Goal: Book appointment/travel/reservation

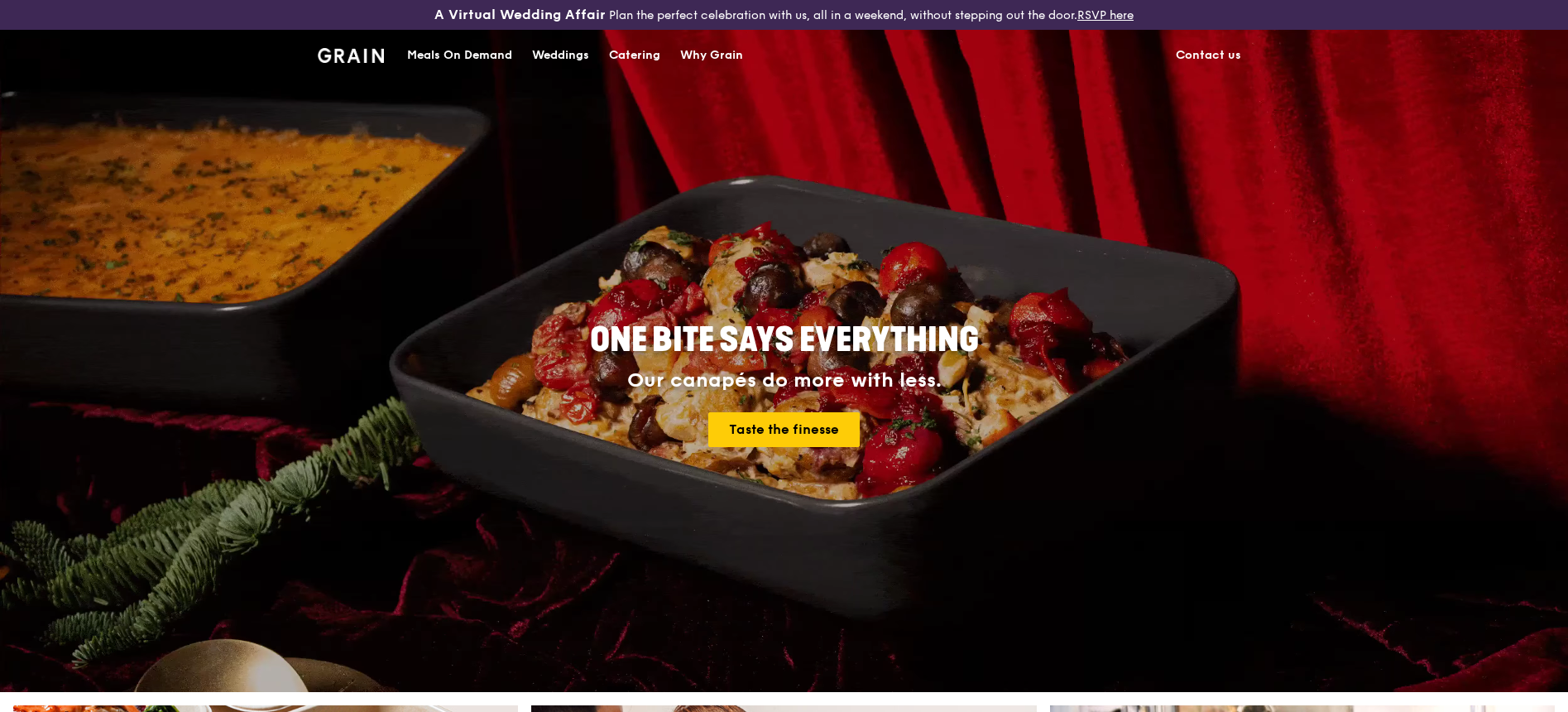
click at [480, 57] on div "Meals On Demand" at bounding box center [459, 56] width 105 height 50
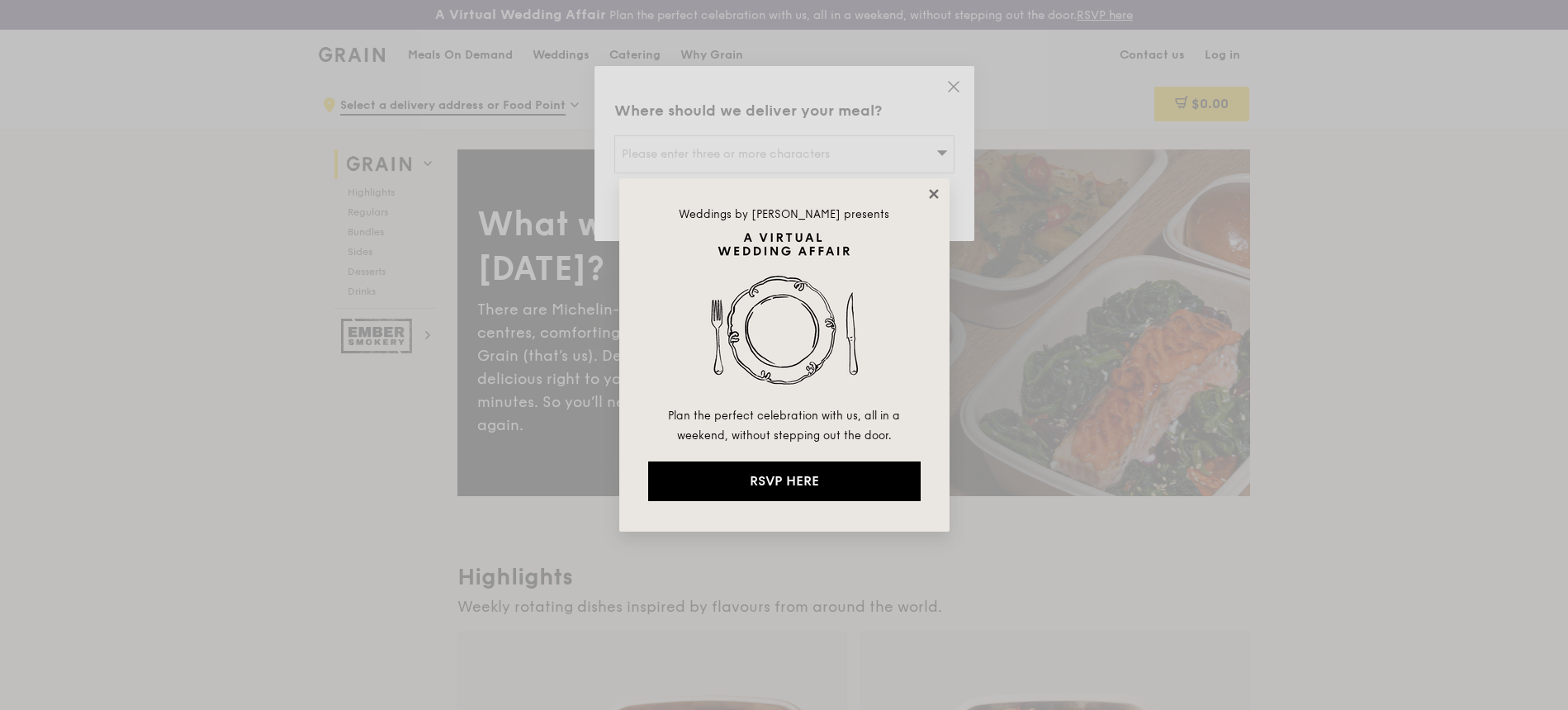
click at [926, 194] on icon at bounding box center [933, 194] width 15 height 15
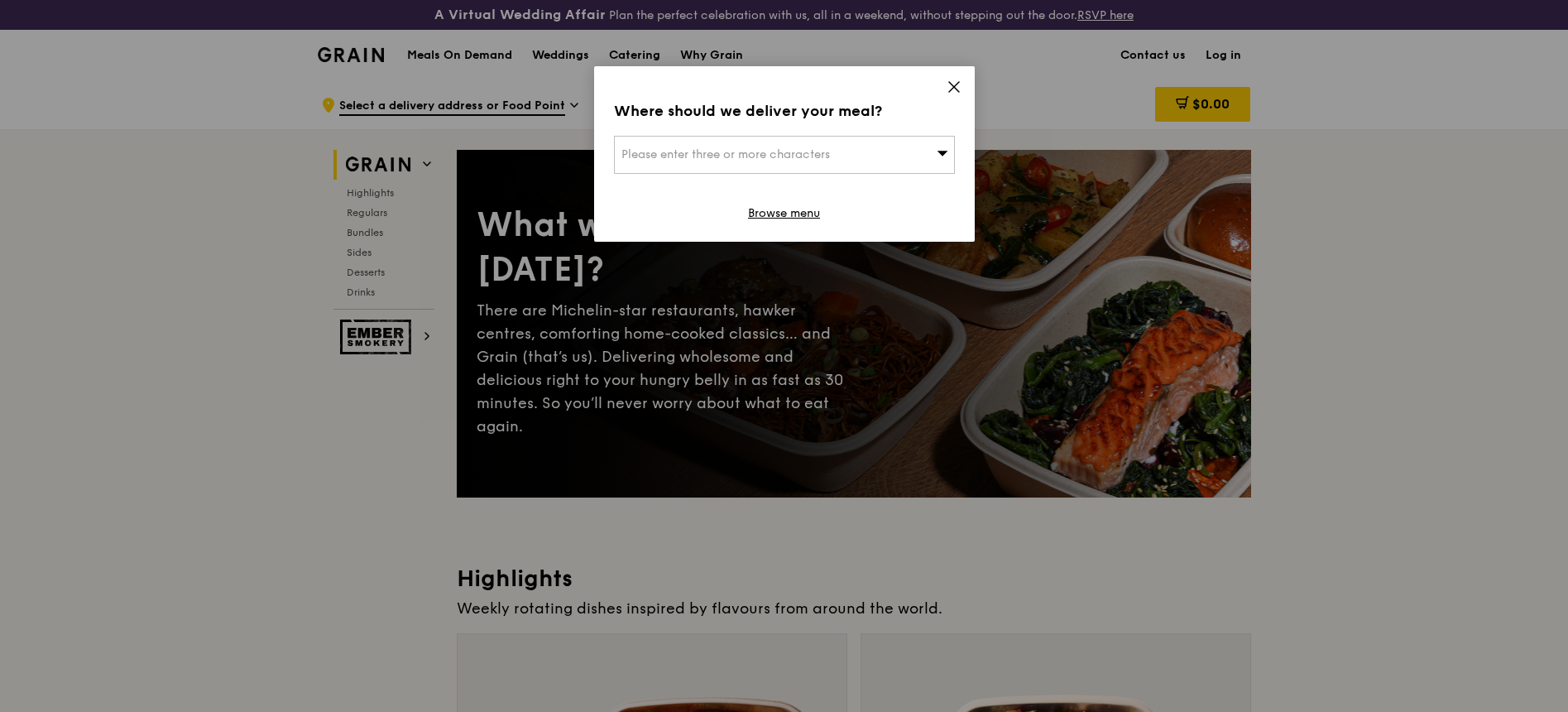
click at [953, 88] on icon at bounding box center [953, 87] width 15 height 15
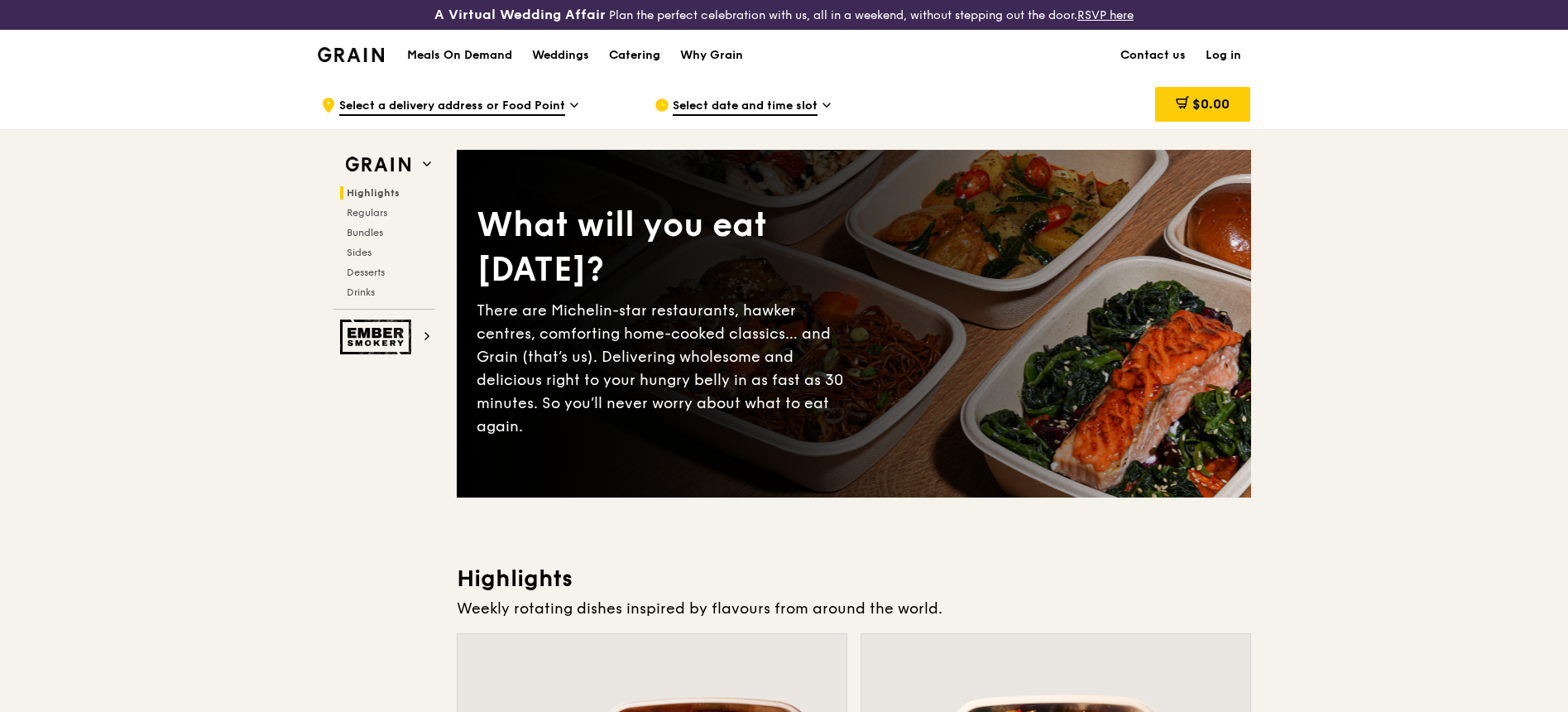
click at [625, 56] on div "Catering" at bounding box center [635, 56] width 52 height 50
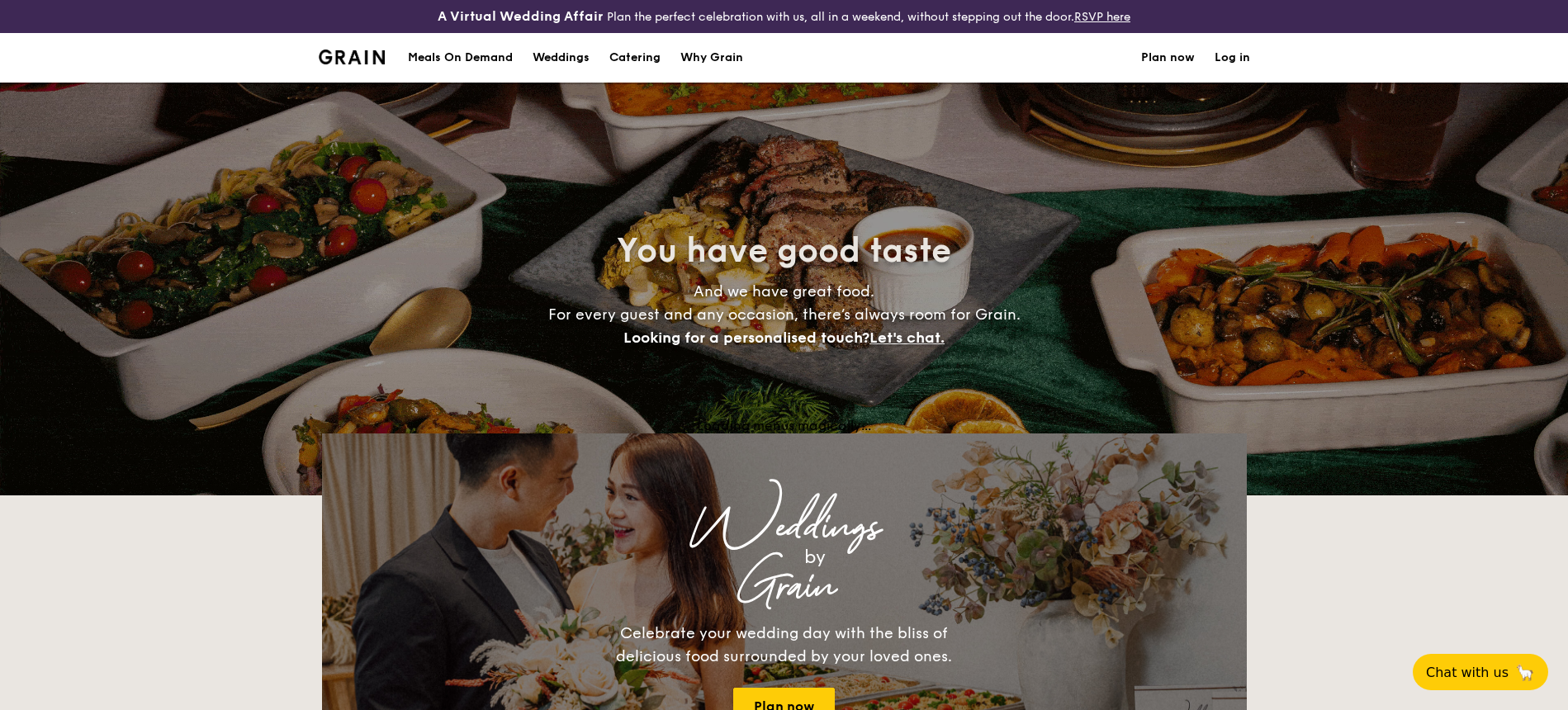
select select
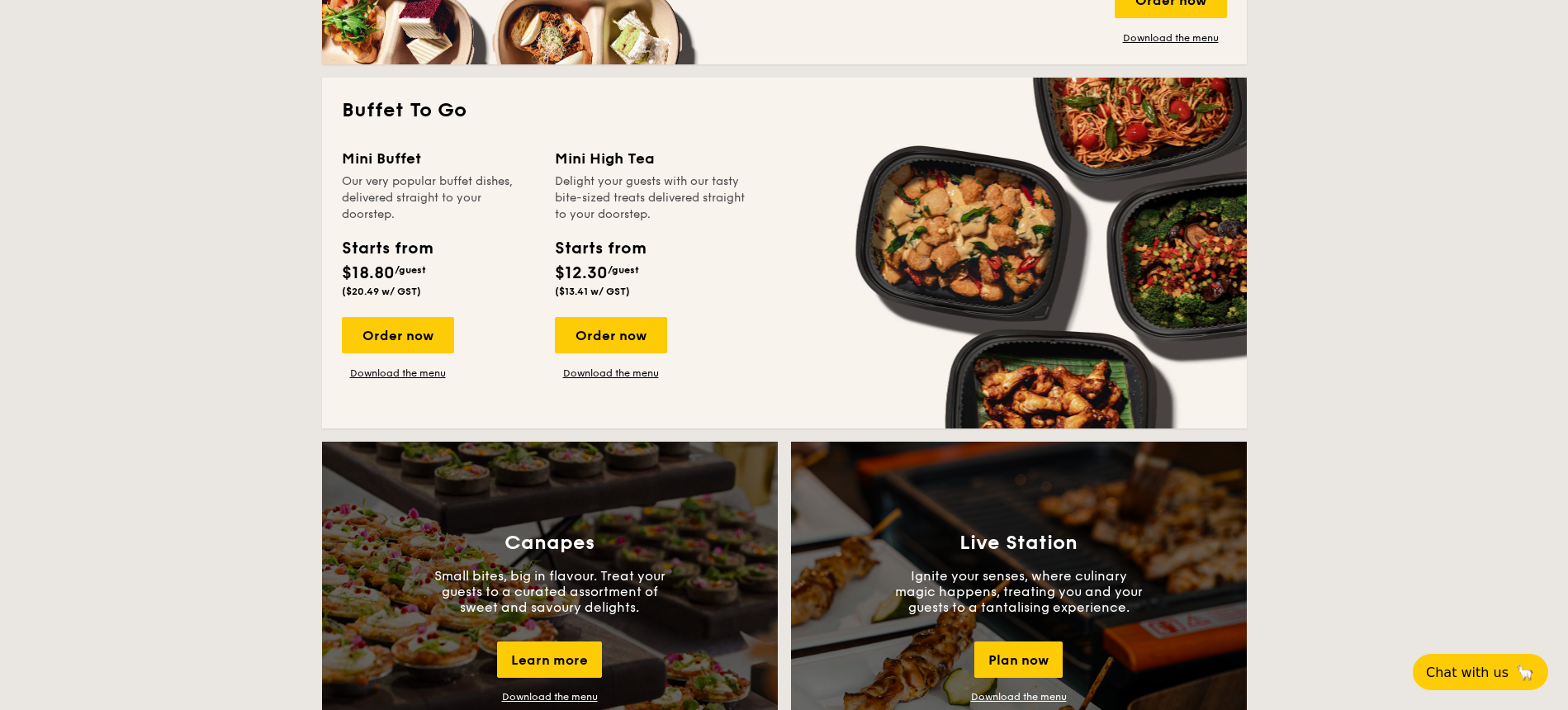
scroll to position [1067, 0]
click at [411, 324] on div "Order now" at bounding box center [398, 336] width 112 height 36
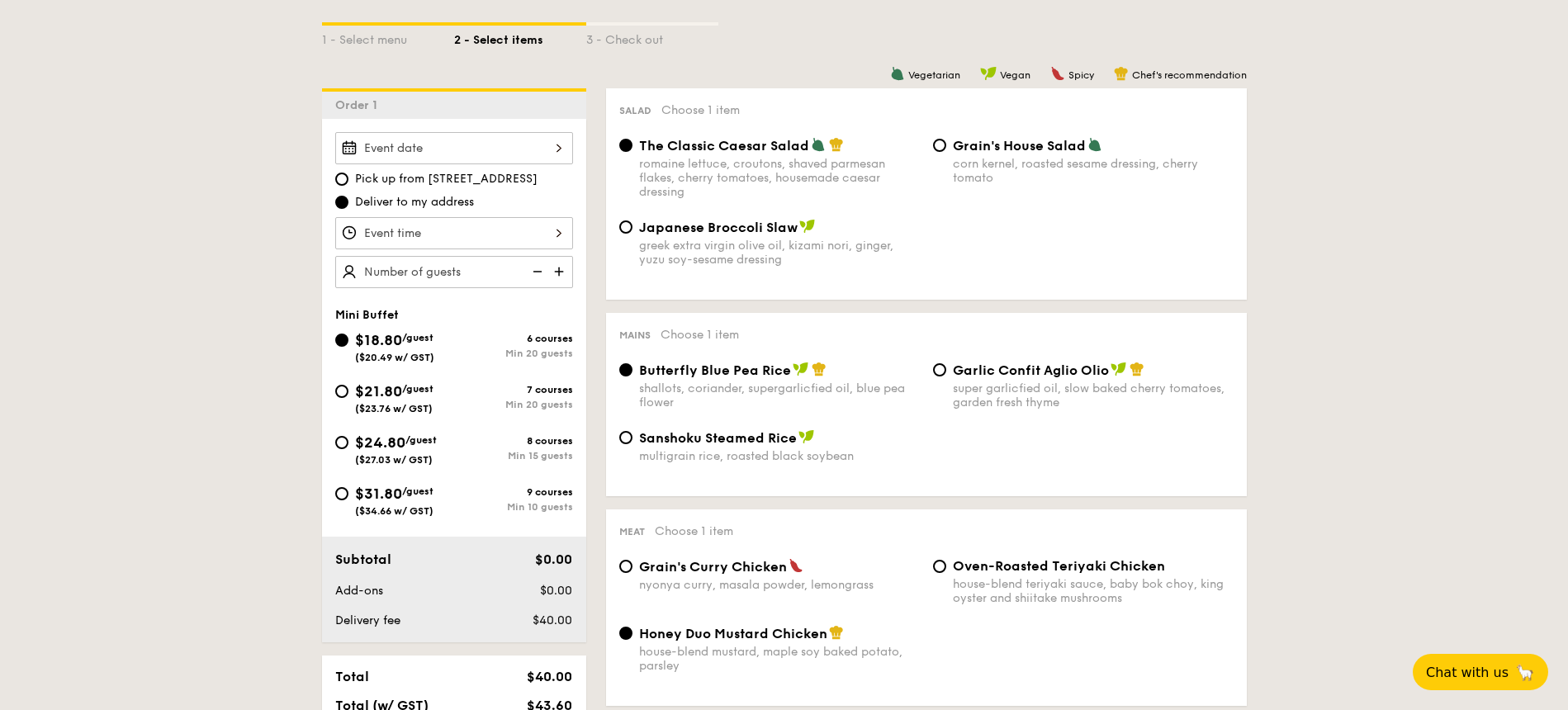
scroll to position [407, 0]
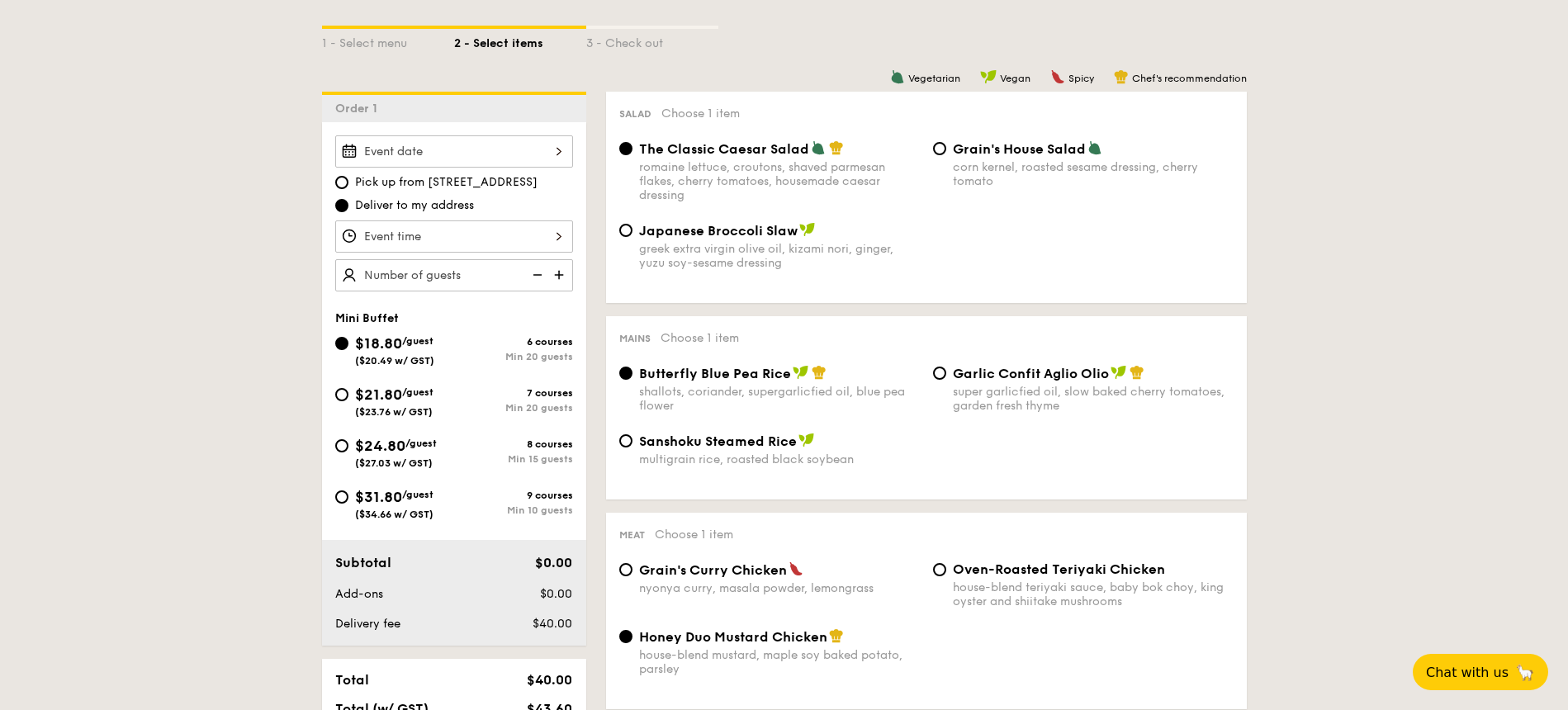
click at [510, 232] on div at bounding box center [454, 236] width 238 height 33
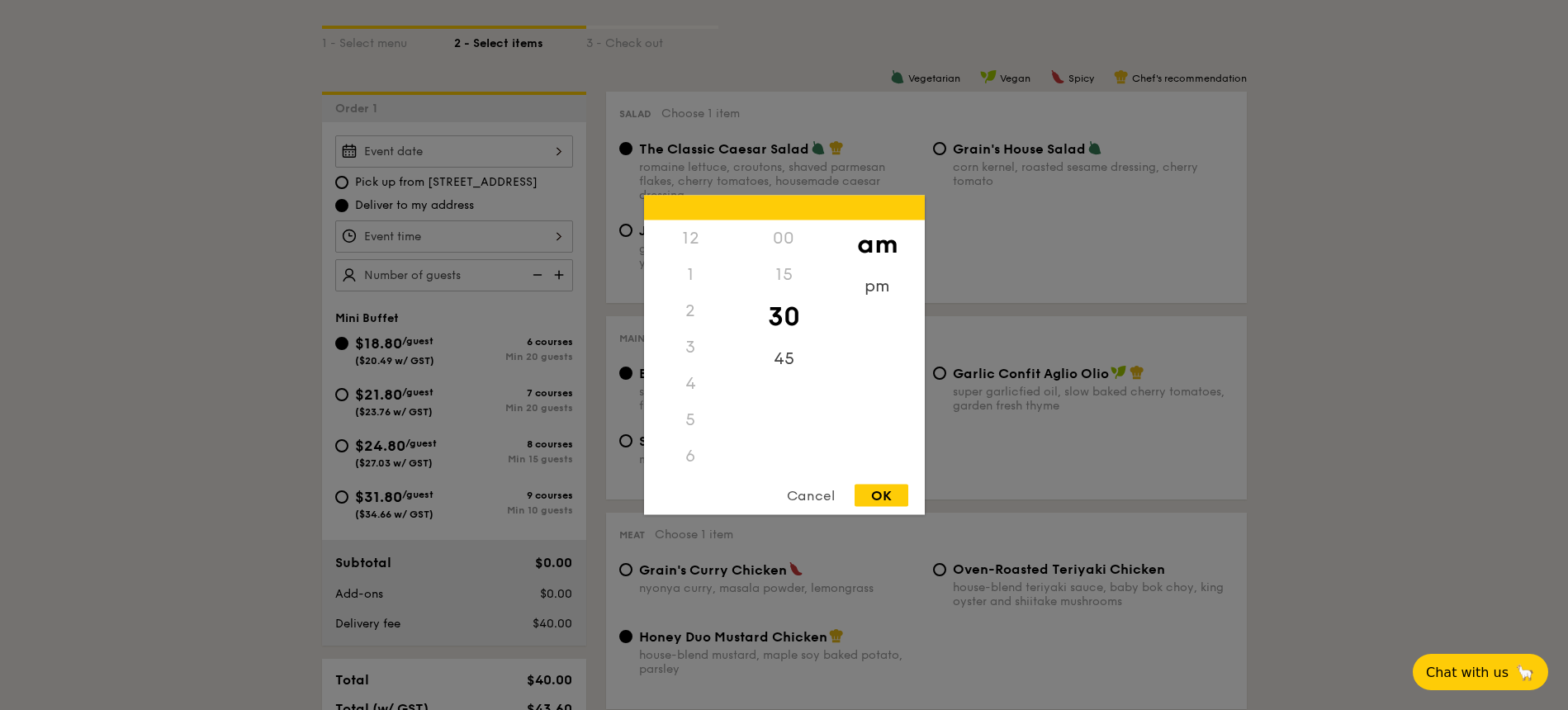
scroll to position [182, 0]
click at [489, 153] on div at bounding box center [784, 355] width 1568 height 710
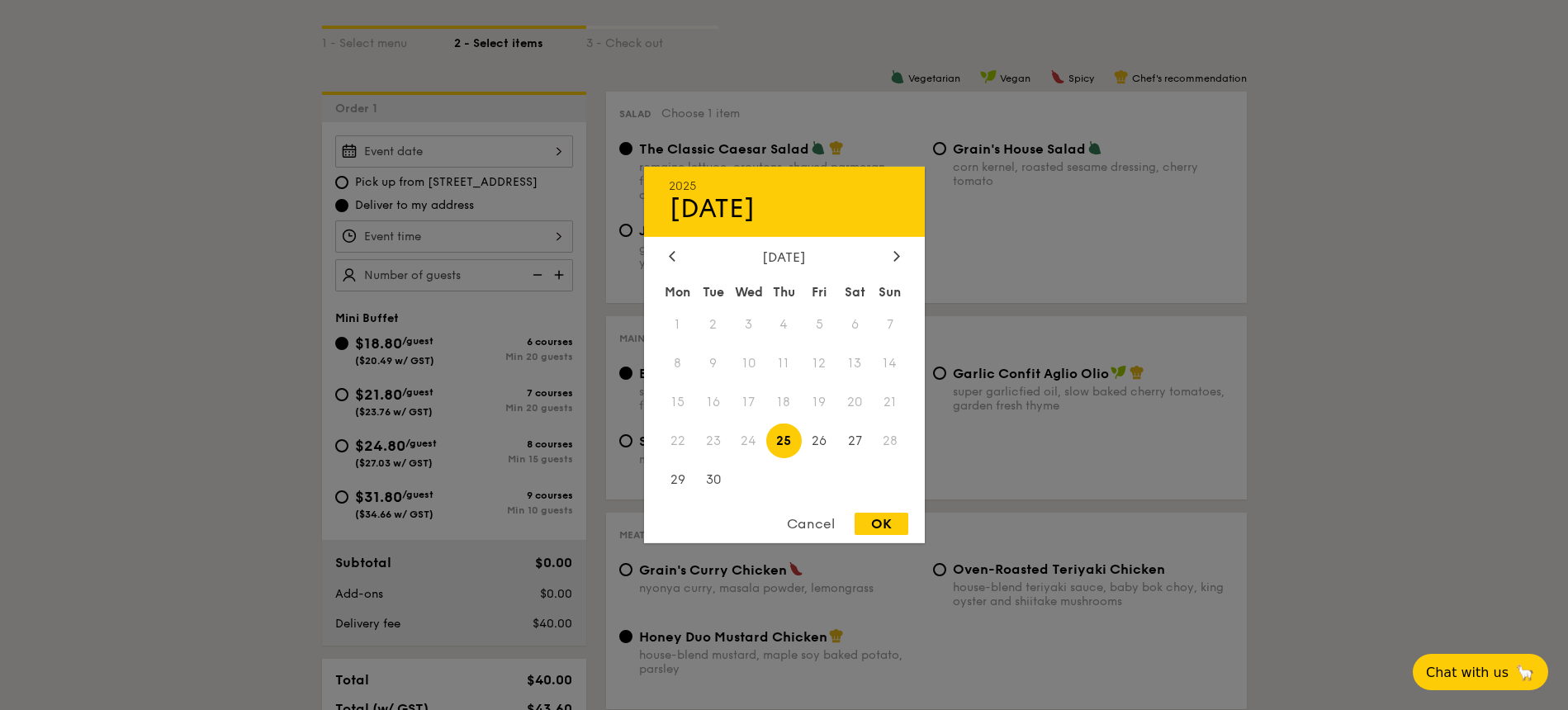
click at [478, 137] on div "2025 Sep 25 September 2025 Mon Tue Wed Thu Fri Sat Sun 1 2 3 4 5 6 7 8 9 10 11 …" at bounding box center [454, 152] width 238 height 33
click at [901, 256] on div at bounding box center [896, 257] width 15 height 15
click at [894, 259] on icon at bounding box center [897, 255] width 7 height 11
click at [660, 251] on div "November 2025" at bounding box center [785, 257] width 281 height 15
click at [669, 260] on icon at bounding box center [672, 255] width 7 height 11
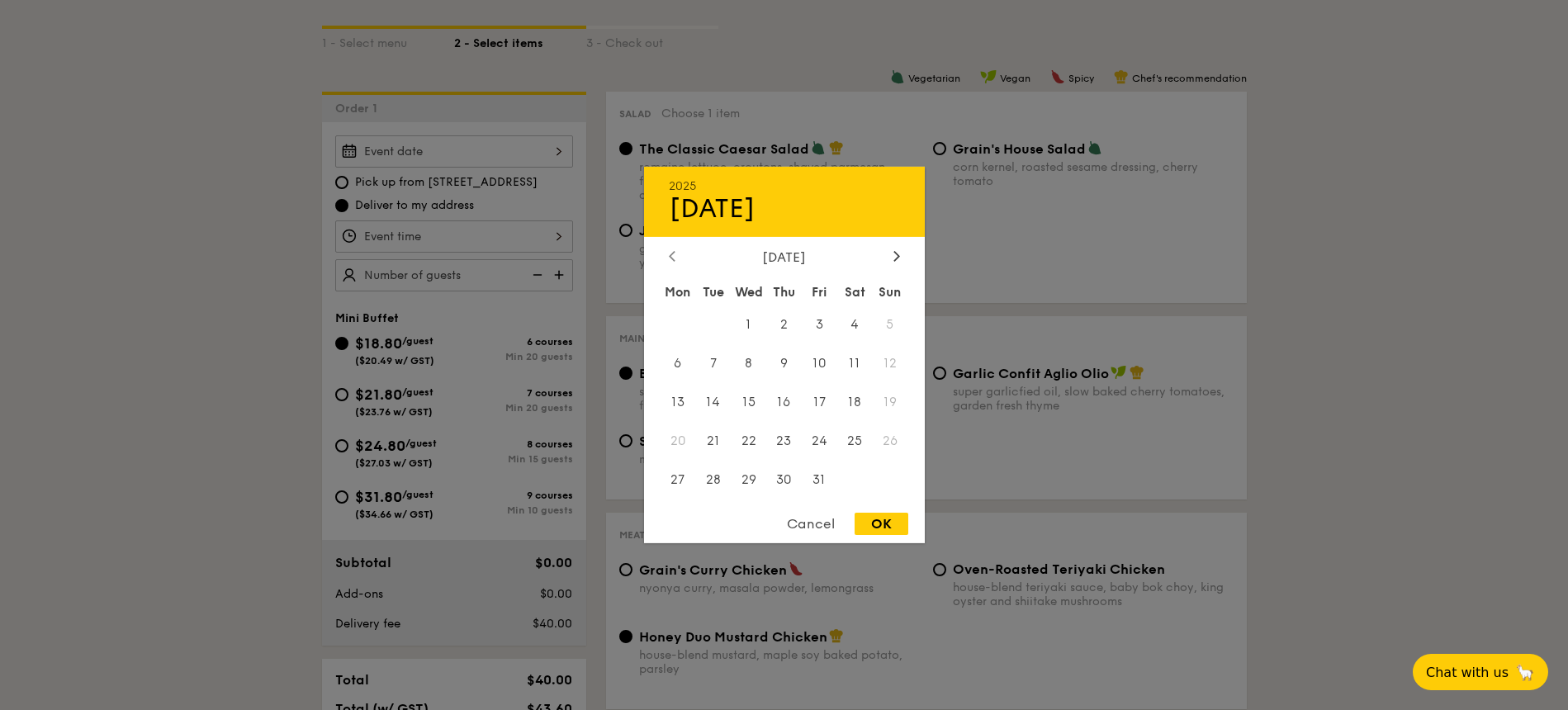
click at [669, 260] on icon at bounding box center [672, 255] width 7 height 11
click at [817, 526] on div "Cancel" at bounding box center [811, 523] width 81 height 22
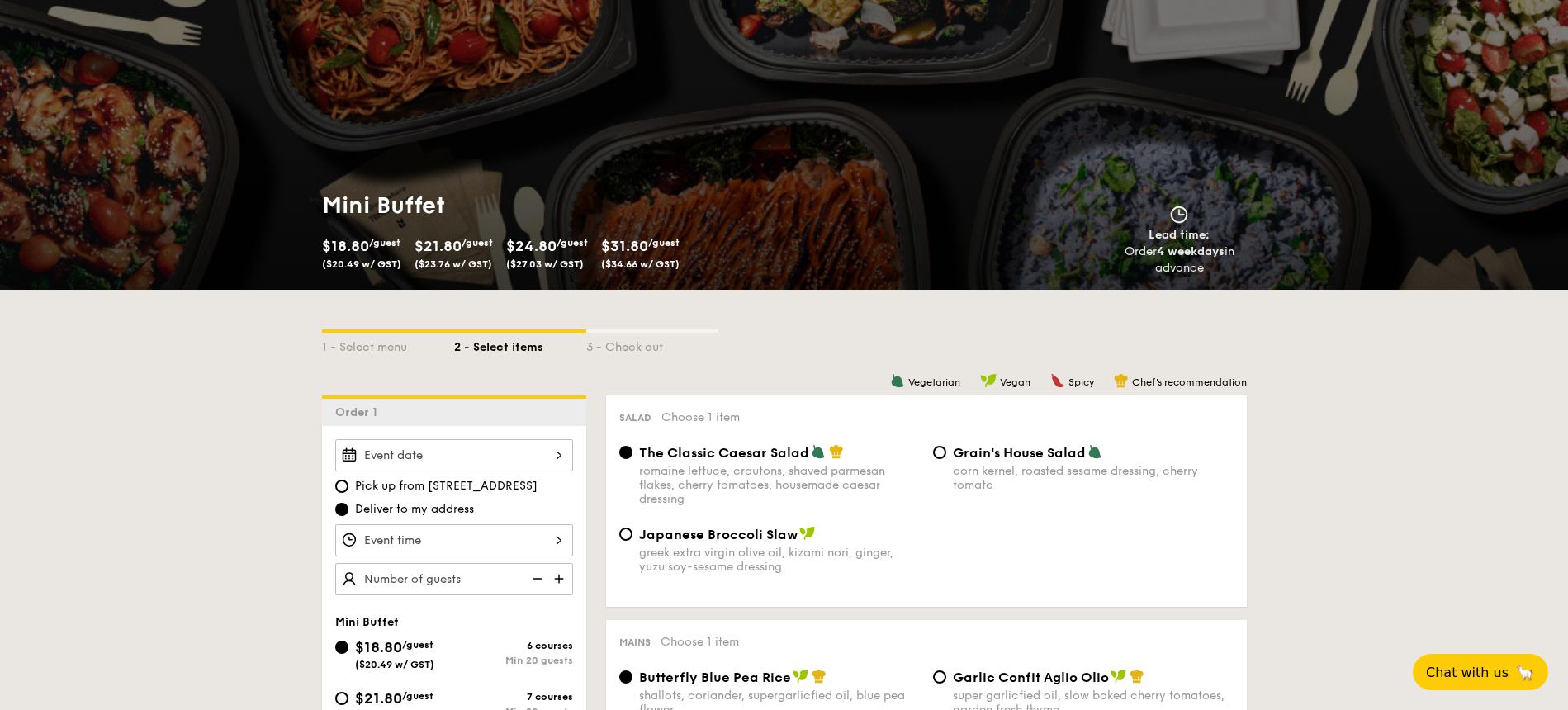
scroll to position [0, 0]
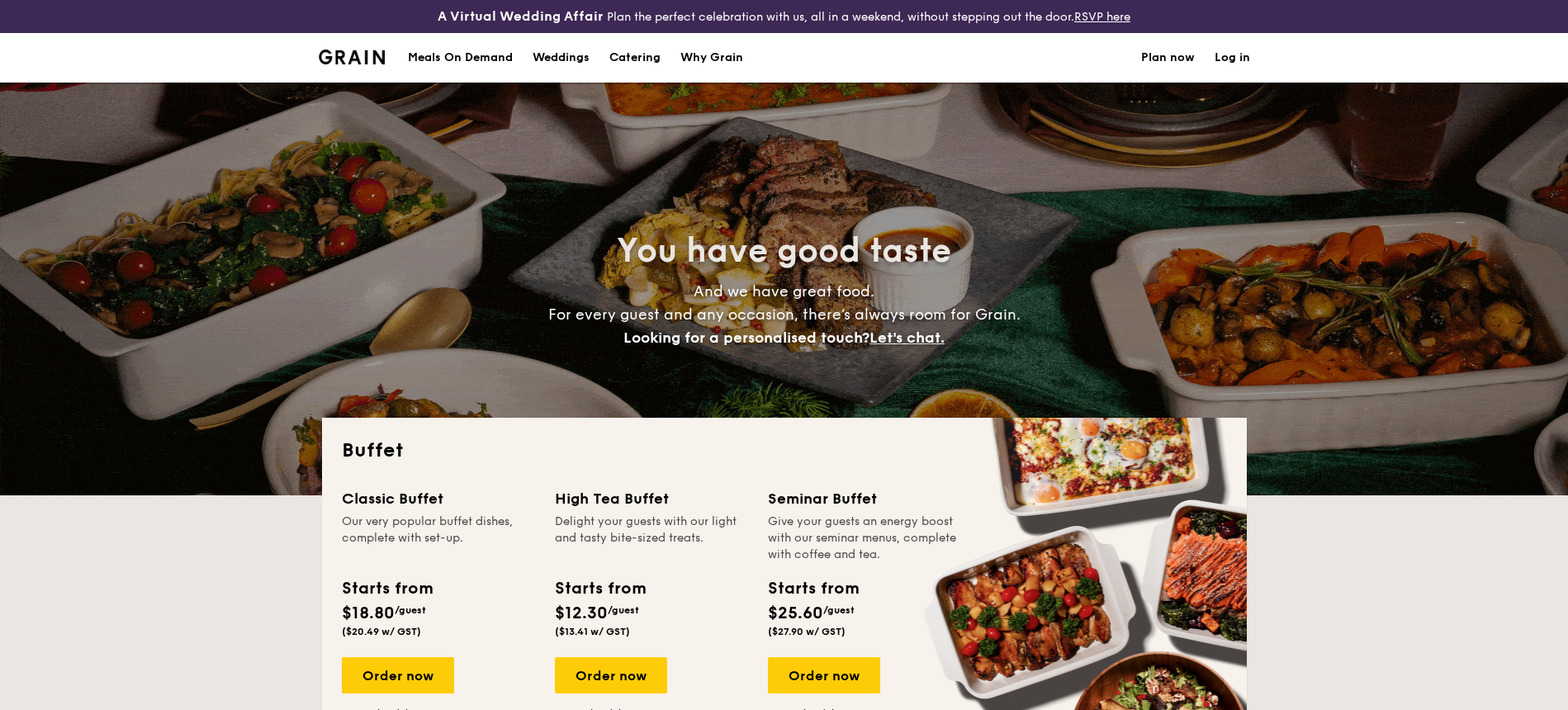
select select
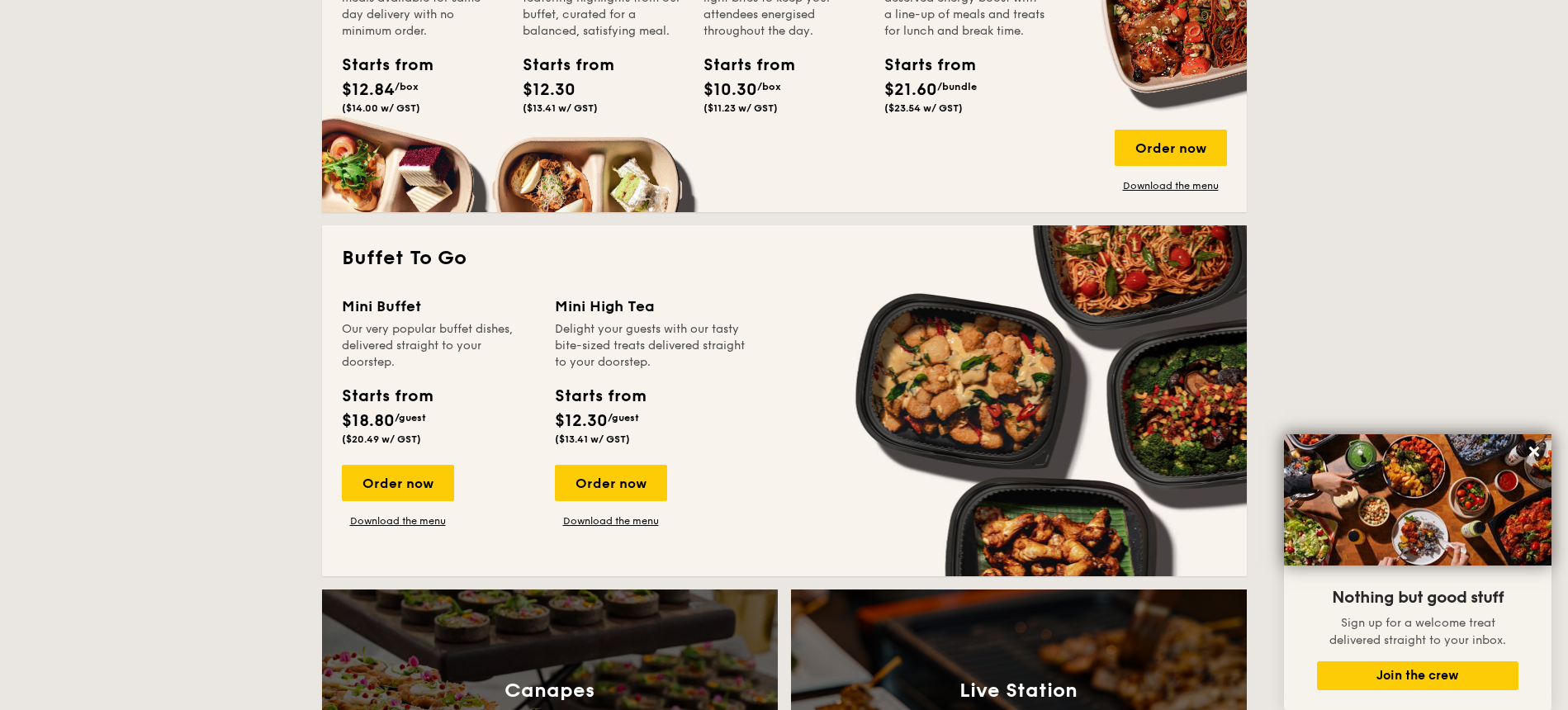
scroll to position [928, 0]
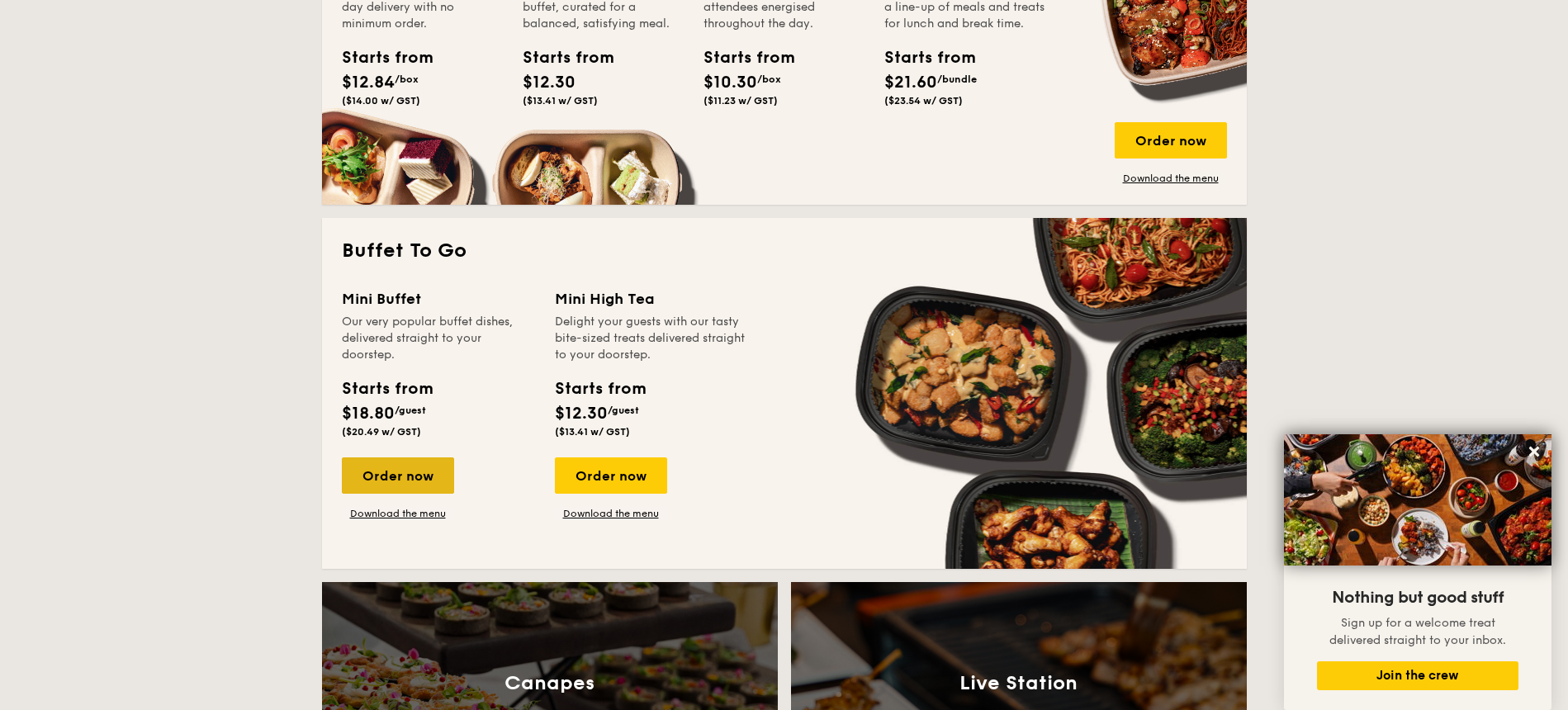
click at [419, 468] on div "Order now" at bounding box center [398, 475] width 112 height 36
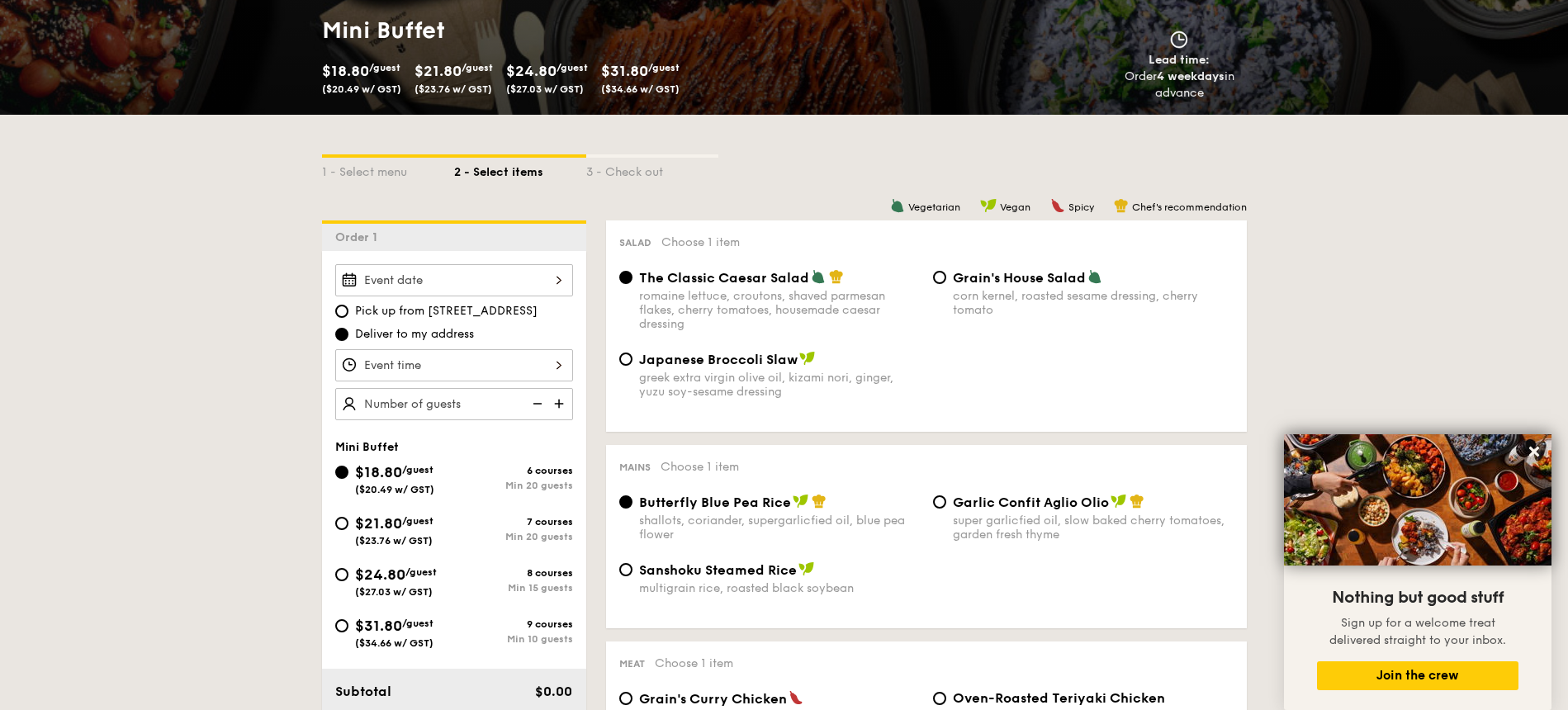
scroll to position [282, 0]
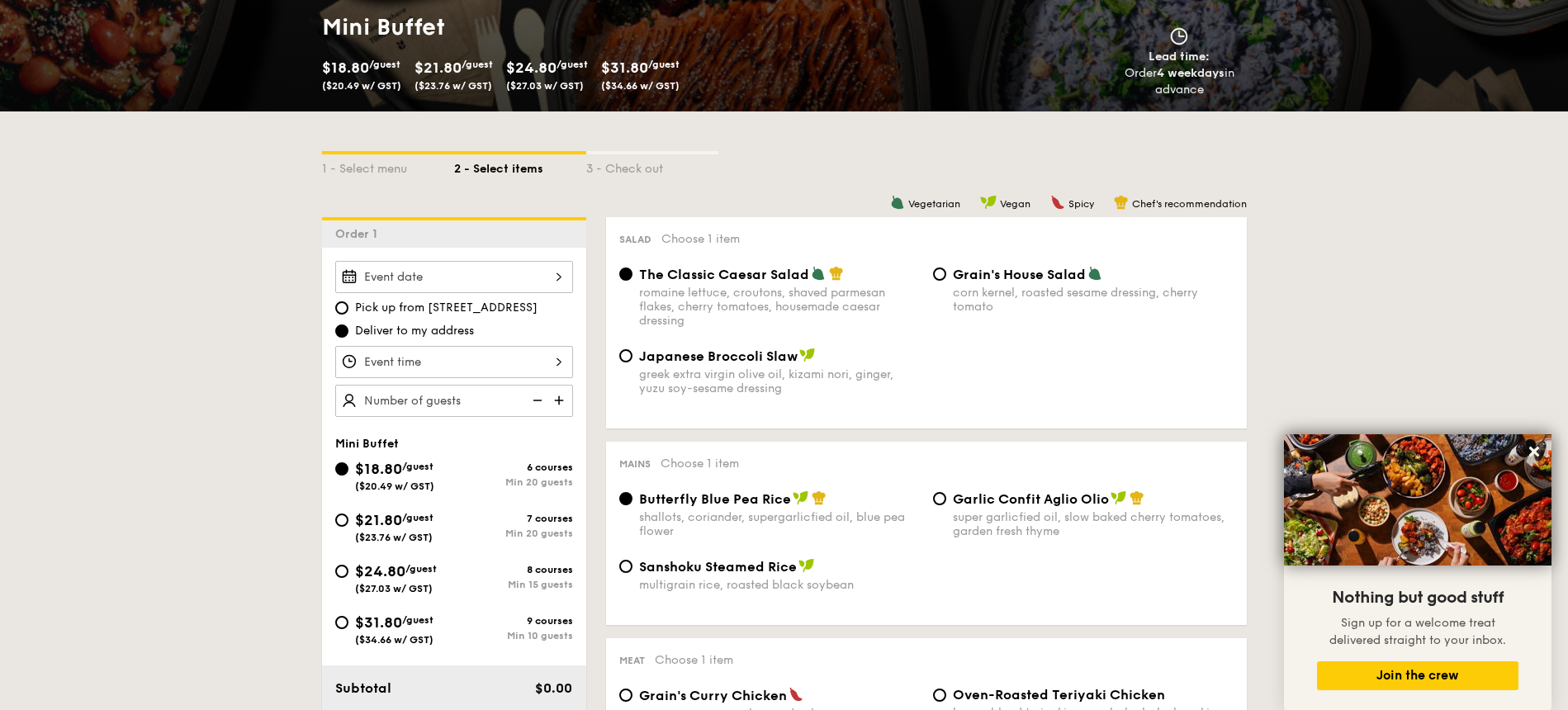
click at [494, 279] on div at bounding box center [454, 277] width 238 height 33
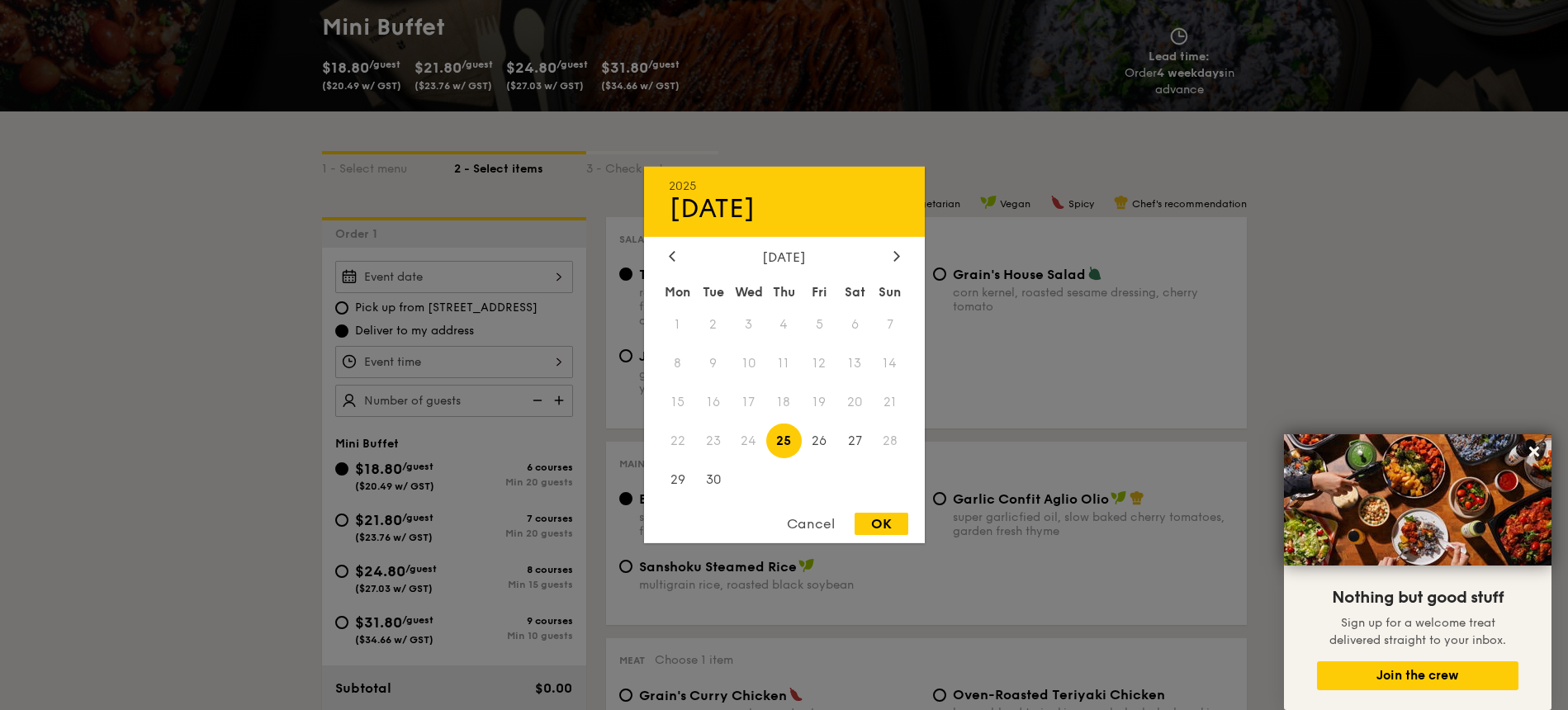
click at [494, 307] on div at bounding box center [784, 355] width 1568 height 710
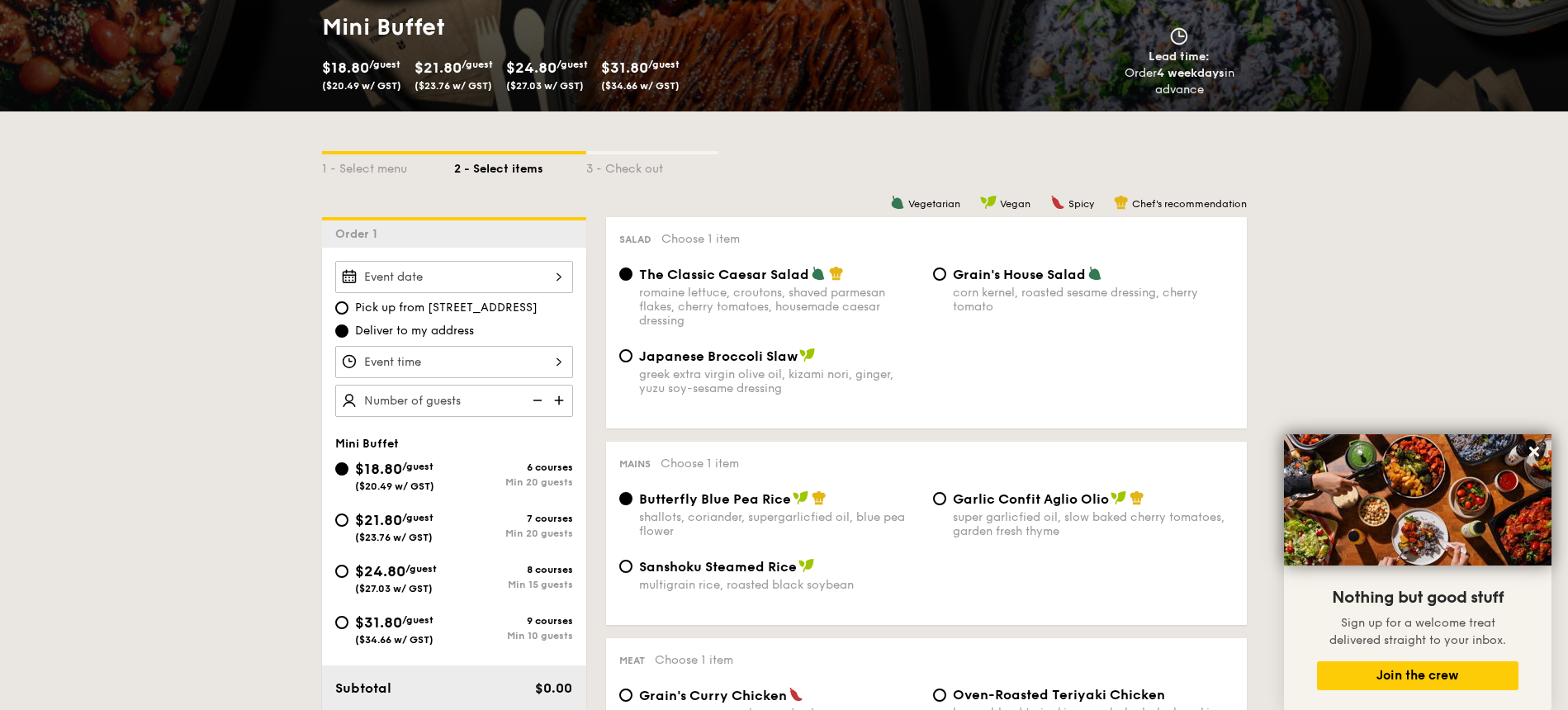
click at [477, 308] on span "Pick up from 5 Burn Road #05-01" at bounding box center [446, 307] width 183 height 16
click at [349, 308] on input "Pick up from 5 Burn Road #05-01" at bounding box center [341, 307] width 13 height 13
radio input "true"
click at [484, 289] on div at bounding box center [454, 277] width 238 height 33
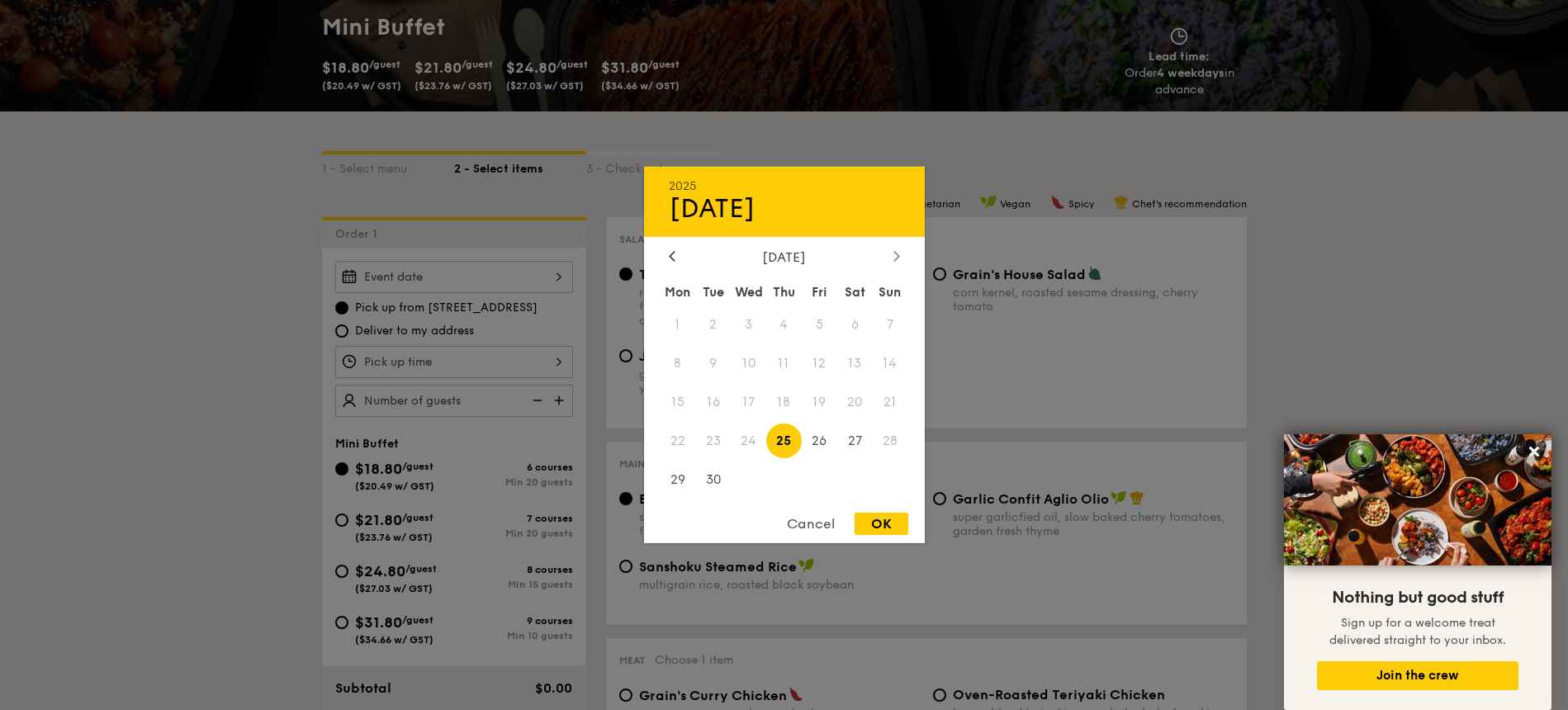
click at [889, 260] on div at bounding box center [896, 257] width 15 height 15
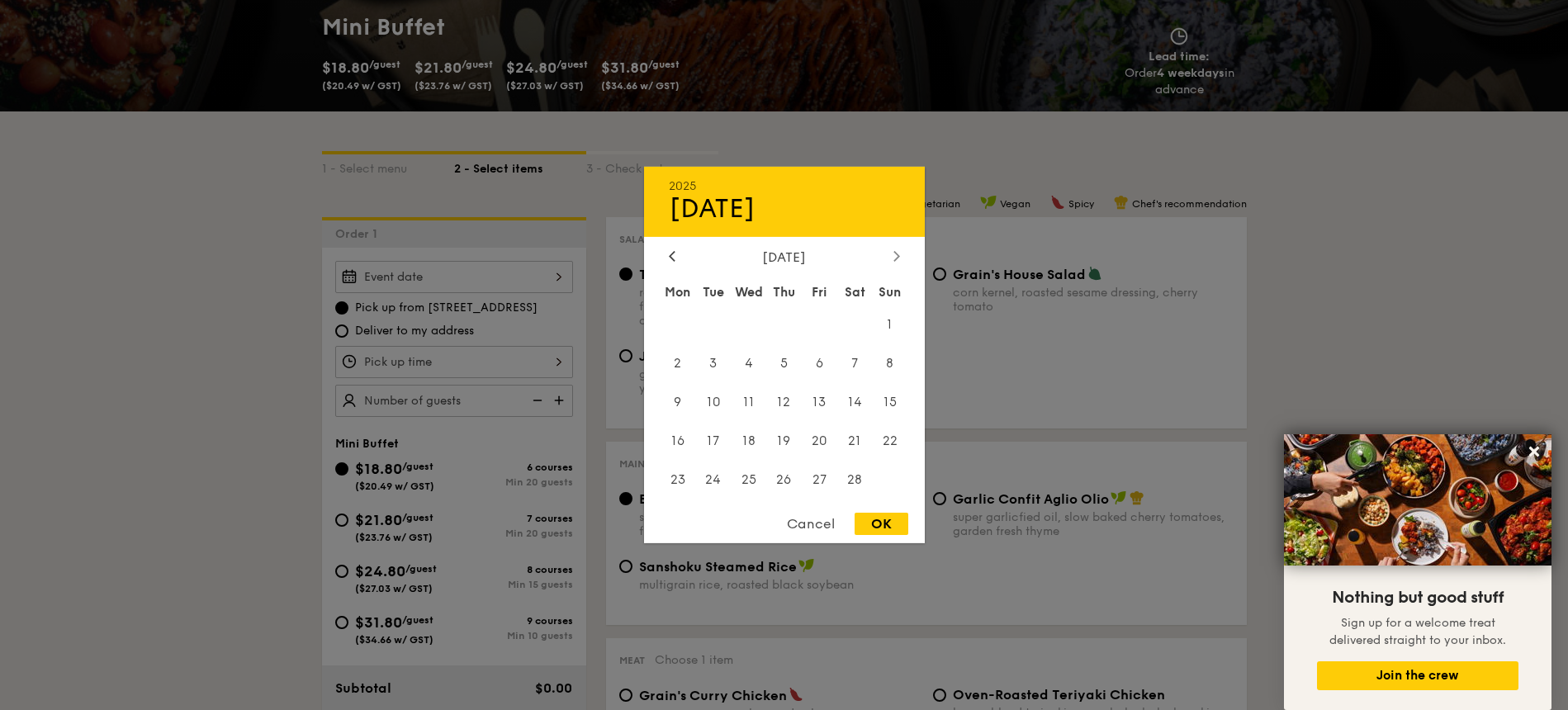
click at [889, 260] on div at bounding box center [896, 257] width 15 height 15
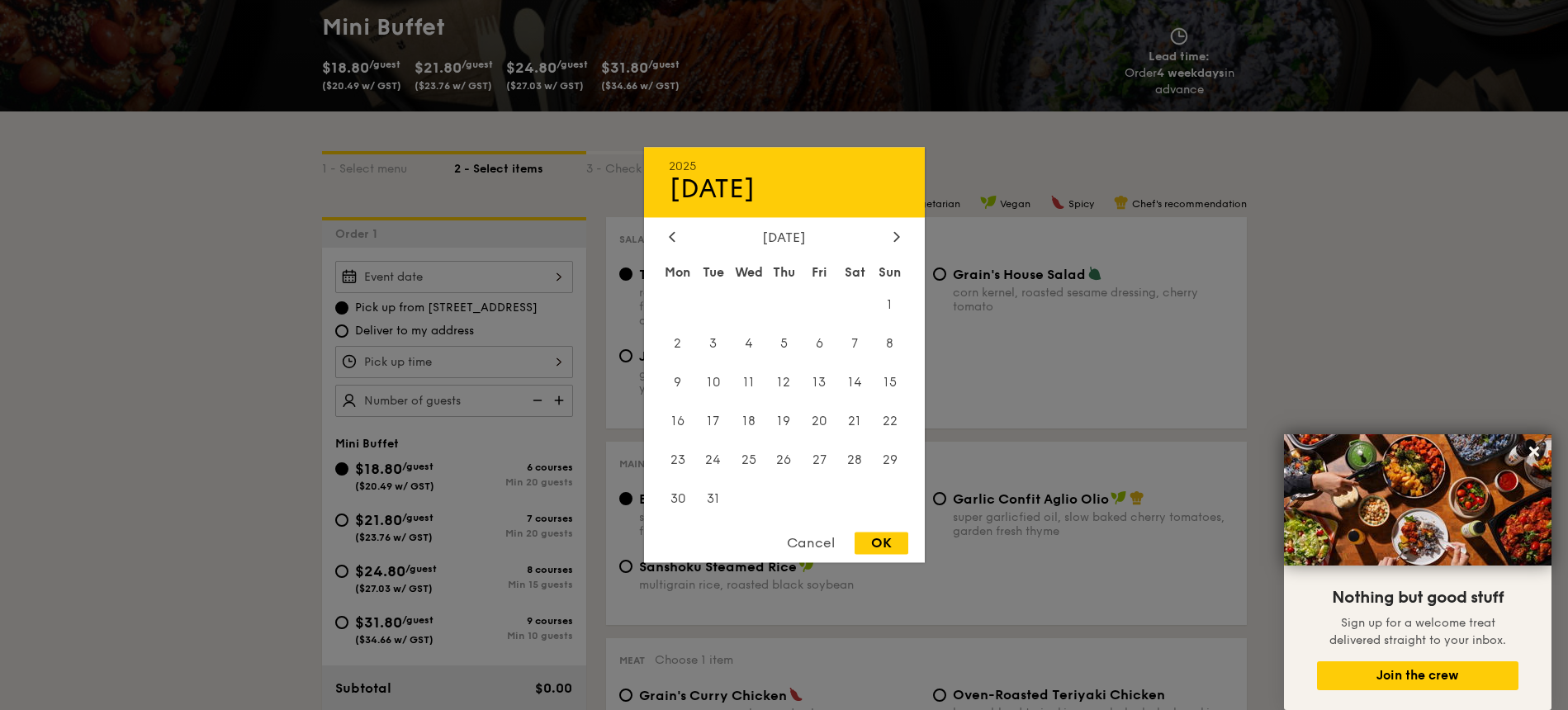
click at [818, 540] on div "Cancel" at bounding box center [811, 543] width 81 height 22
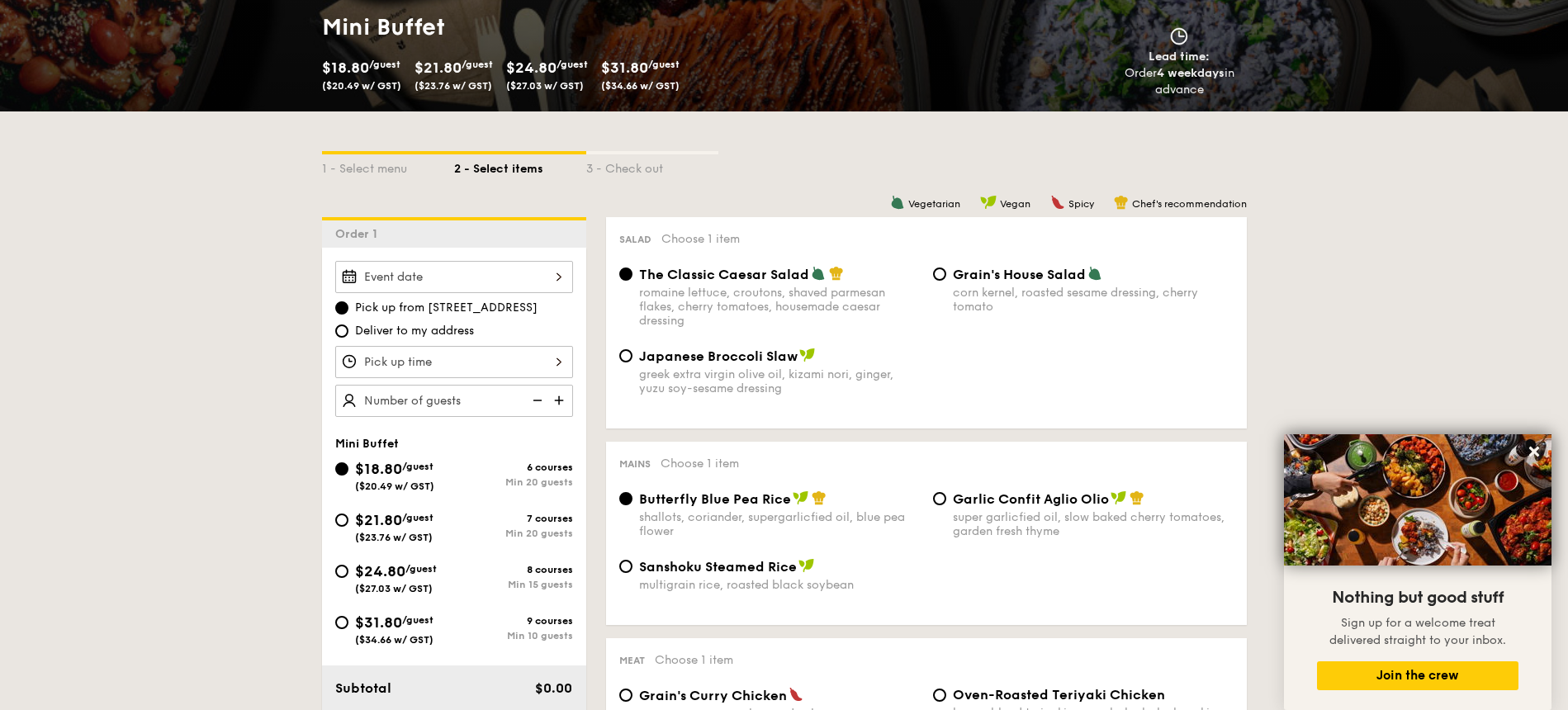
click at [408, 335] on span "Deliver to my address" at bounding box center [414, 331] width 119 height 16
click at [349, 335] on input "Deliver to my address" at bounding box center [341, 331] width 13 height 13
radio input "true"
click at [519, 284] on div at bounding box center [454, 277] width 238 height 33
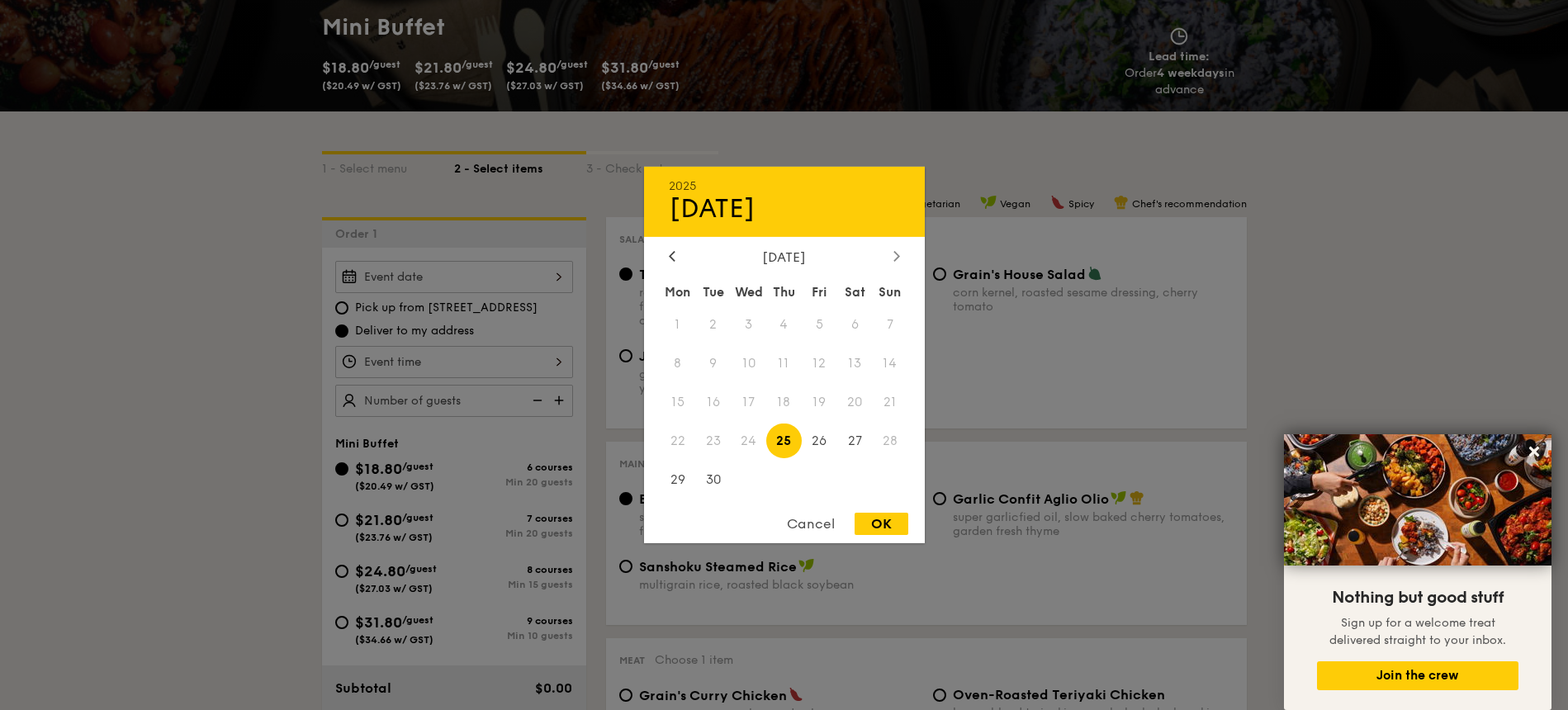
click at [895, 256] on icon at bounding box center [897, 255] width 7 height 11
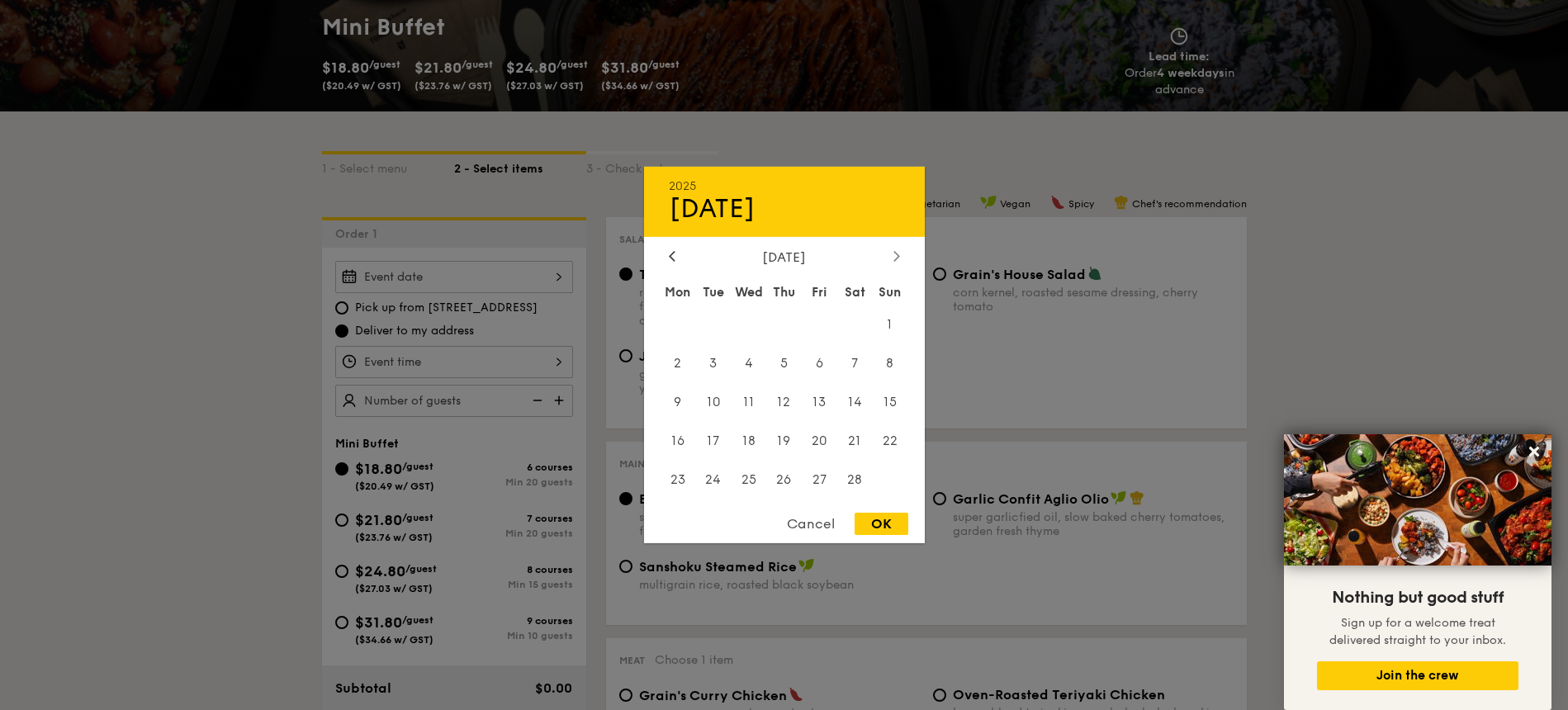
click at [895, 256] on icon at bounding box center [897, 255] width 7 height 11
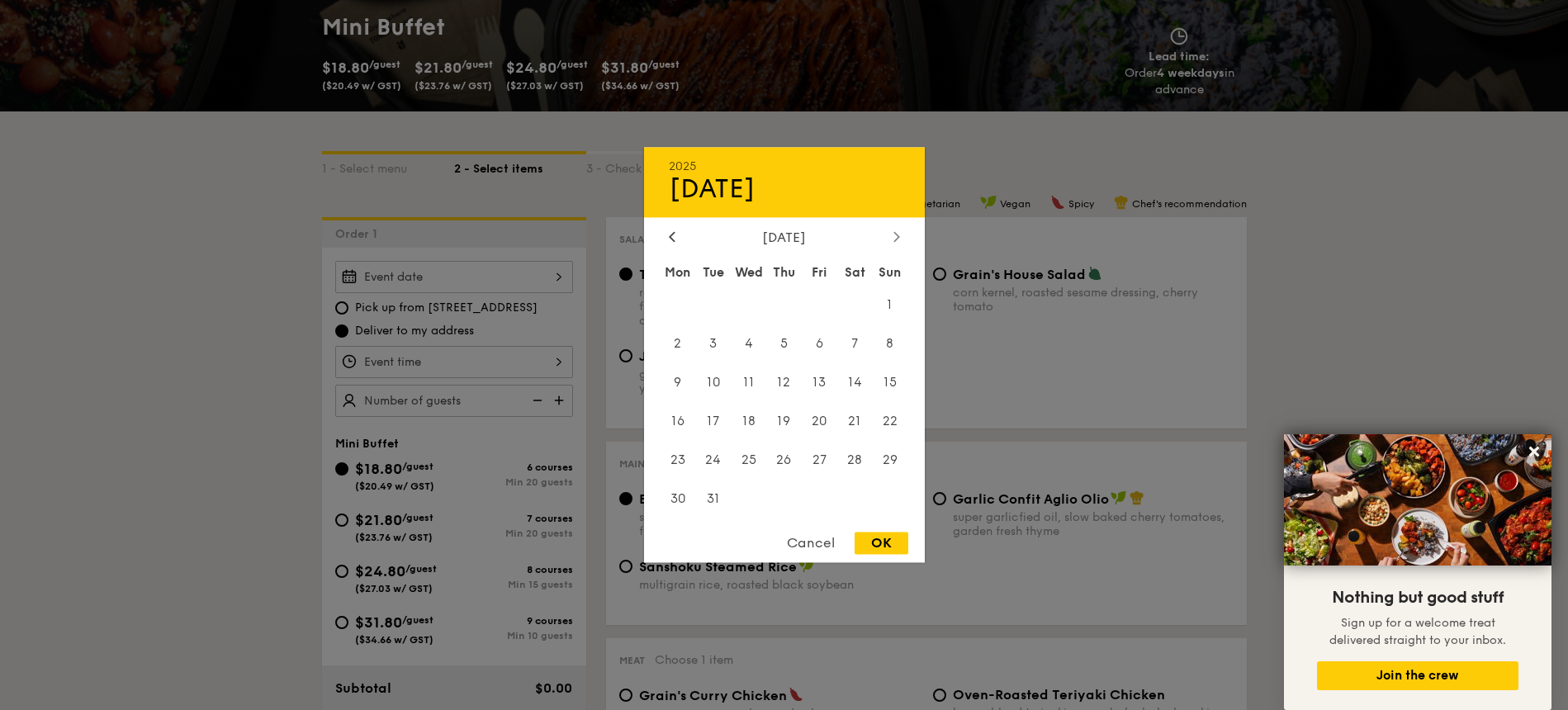
click at [895, 256] on div "March 2026 Mon Tue Wed Thu Fri Sat Sun 1 2 3 4 5 6 7 8 9 10 11 12 13 14 15 16 1…" at bounding box center [785, 374] width 281 height 289
click at [812, 552] on div "Cancel" at bounding box center [811, 543] width 81 height 22
